Goal: Task Accomplishment & Management: Use online tool/utility

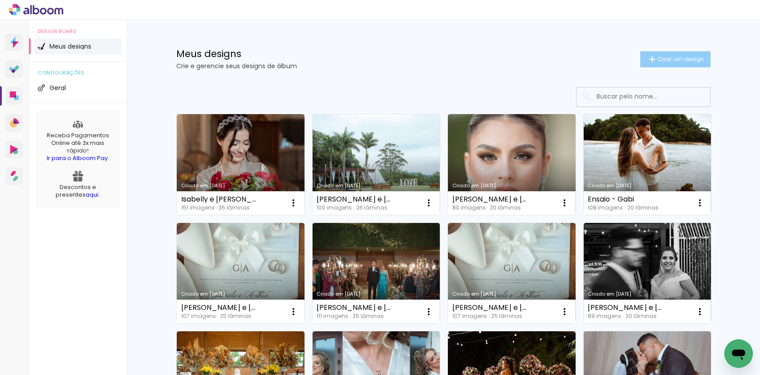
click at [665, 56] on span "Criar um design" at bounding box center [681, 59] width 46 height 6
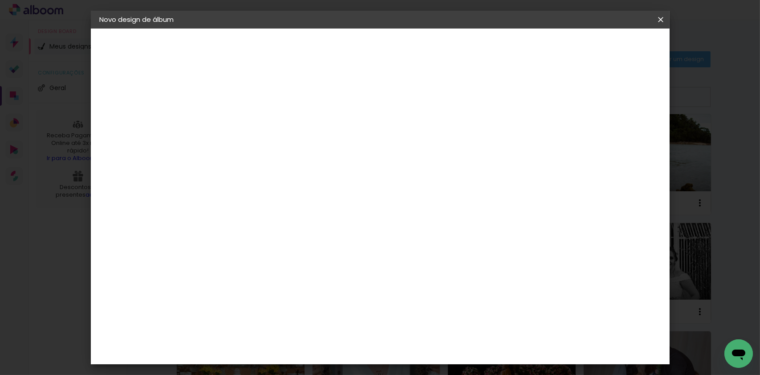
click at [245, 121] on input at bounding box center [245, 120] width 0 height 14
type input "Deyse e Junior"
type paper-input "Deyse e Junior"
click at [0, 0] on slot "Avançar" at bounding box center [0, 0] width 0 height 0
click at [313, 170] on input at bounding box center [268, 169] width 90 height 11
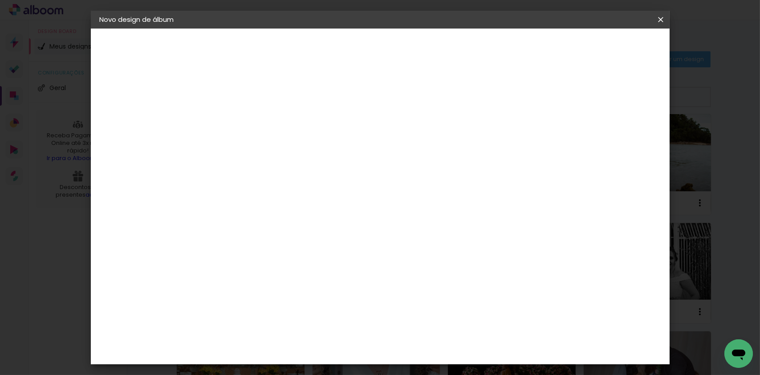
type input "matrix"
type paper-input "matrix"
click at [298, 197] on paper-item "Matrix" at bounding box center [259, 202] width 78 height 20
click at [0, 0] on slot "Avançar" at bounding box center [0, 0] width 0 height 0
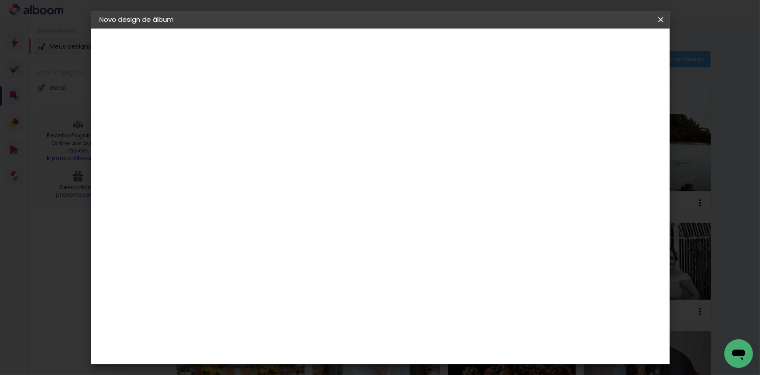
click at [306, 188] on span "30 × 40" at bounding box center [284, 197] width 41 height 18
click at [0, 0] on slot "Avançar" at bounding box center [0, 0] width 0 height 0
click at [605, 45] on span "Iniciar design" at bounding box center [584, 47] width 41 height 6
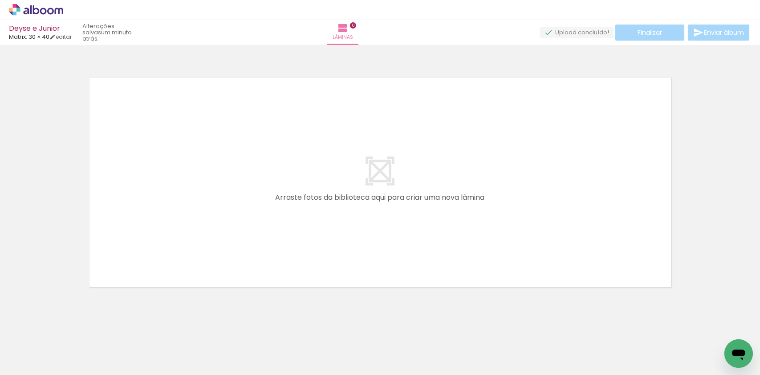
scroll to position [7, 0]
